Goal: Communication & Community: Answer question/provide support

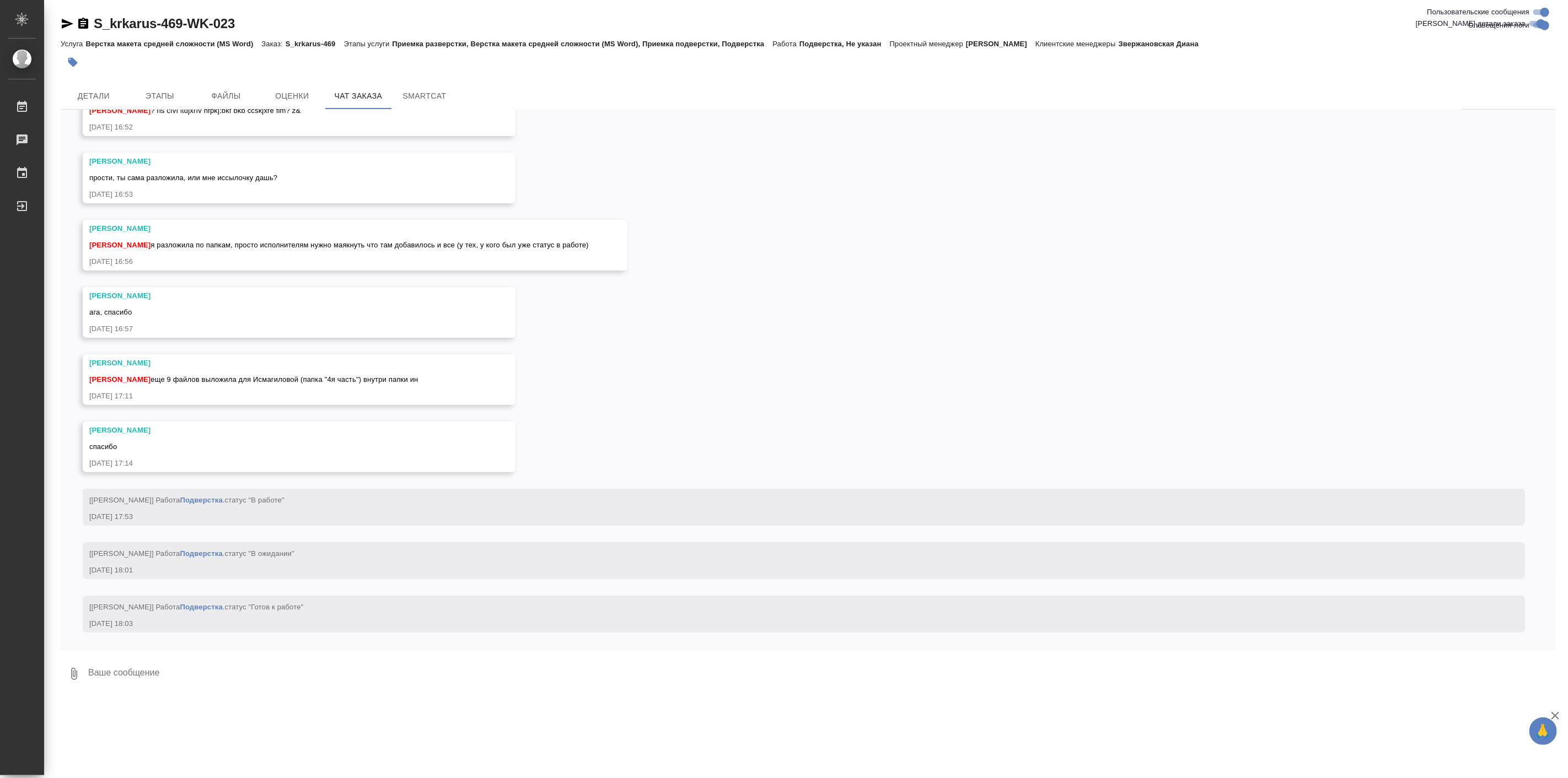
scroll to position [25676, 0]
click at [246, 390] on div "30.07, [DATE] [[PERSON_NAME]] Клиент оставил комментарий: [DATE] 14:25 [[PERSON…" at bounding box center [808, 379] width 1495 height 539
click at [230, 312] on div "ага, спасибо" at bounding box center [283, 311] width 387 height 13
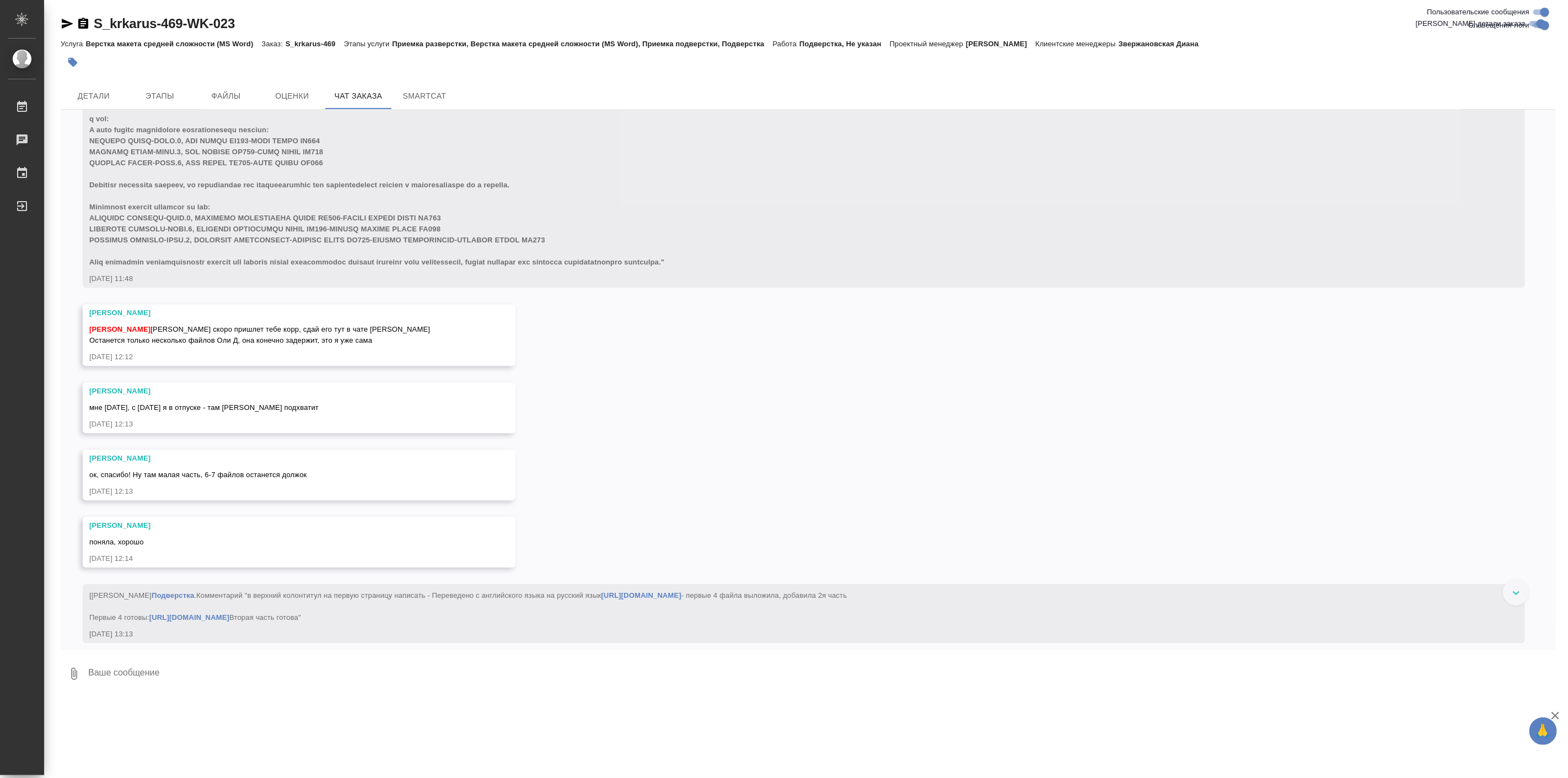
scroll to position [23839, 0]
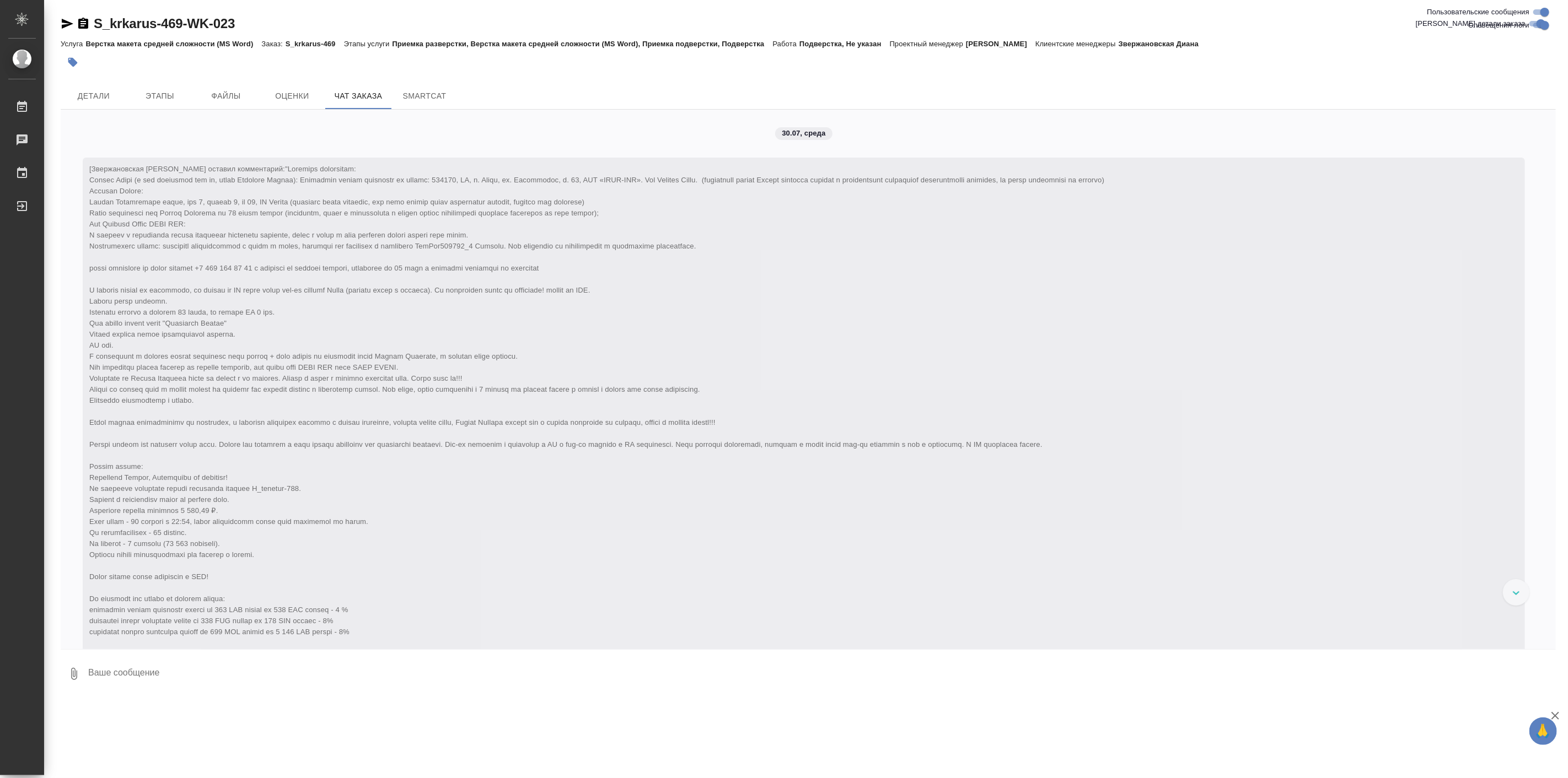
scroll to position [23839, 0]
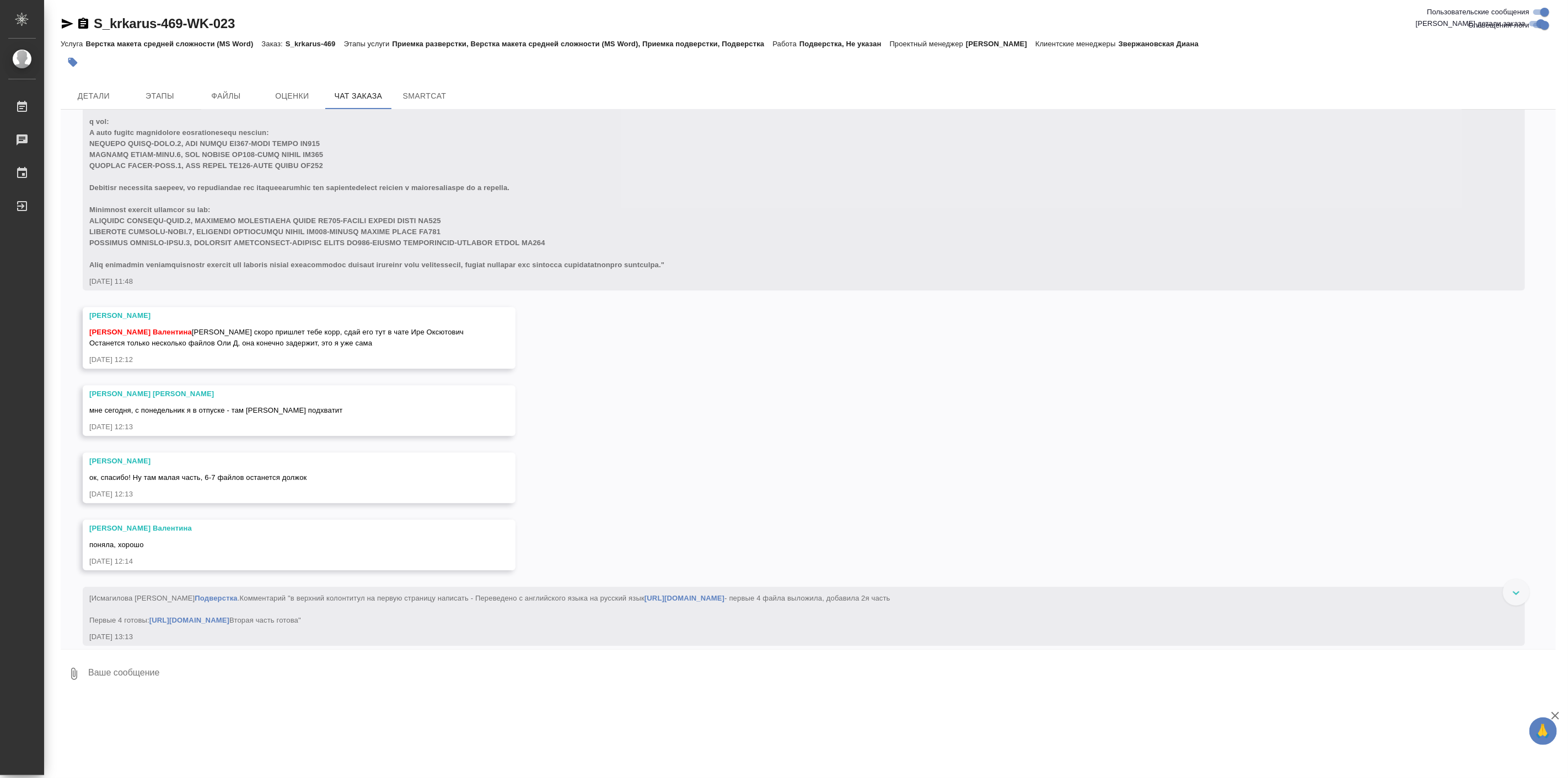
click at [65, 23] on icon "button" at bounding box center [68, 24] width 13 height 13
drag, startPoint x: 89, startPoint y: 497, endPoint x: 326, endPoint y: 495, distance: 237.0
copy span "CAPSULE SHELL-CAPS.0, CAP BROWN BR347-BODY WHITE WH122"
